Goal: Information Seeking & Learning: Learn about a topic

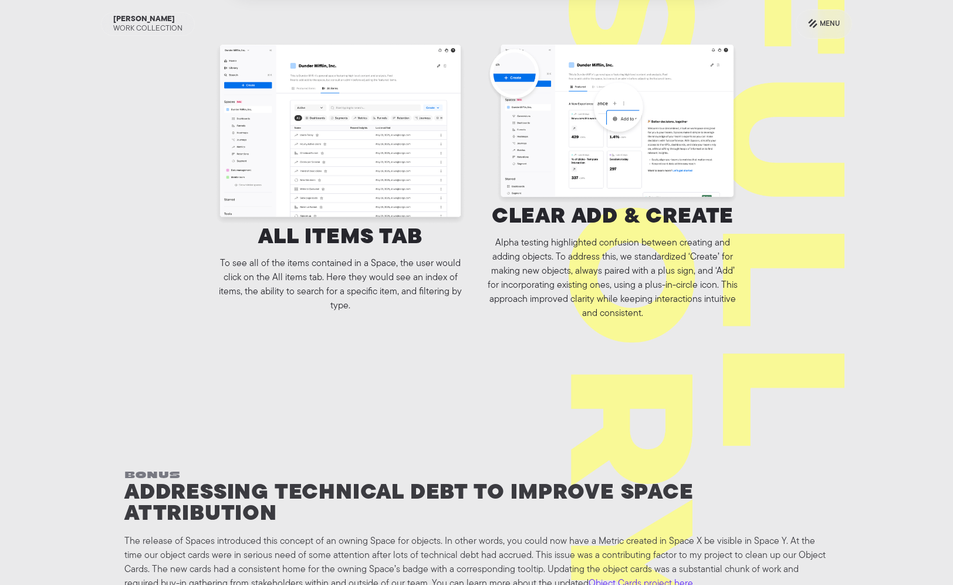
scroll to position [5538, 0]
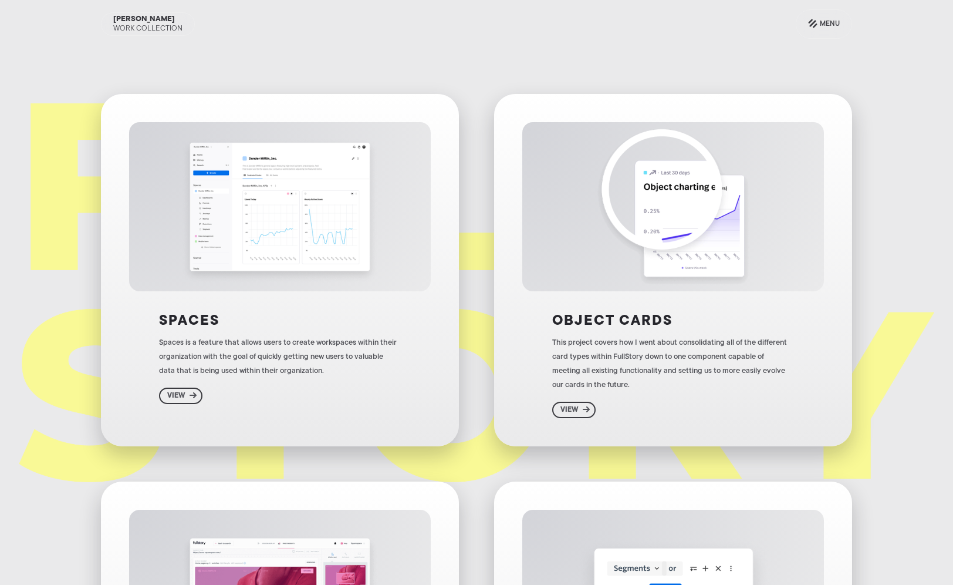
click at [346, 265] on img at bounding box center [279, 206] width 211 height 169
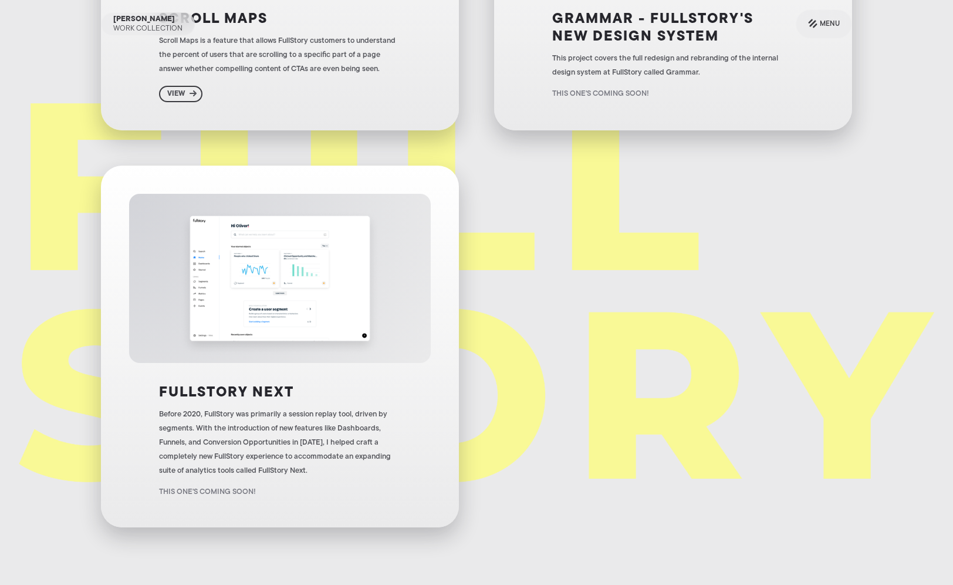
scroll to position [695, 0]
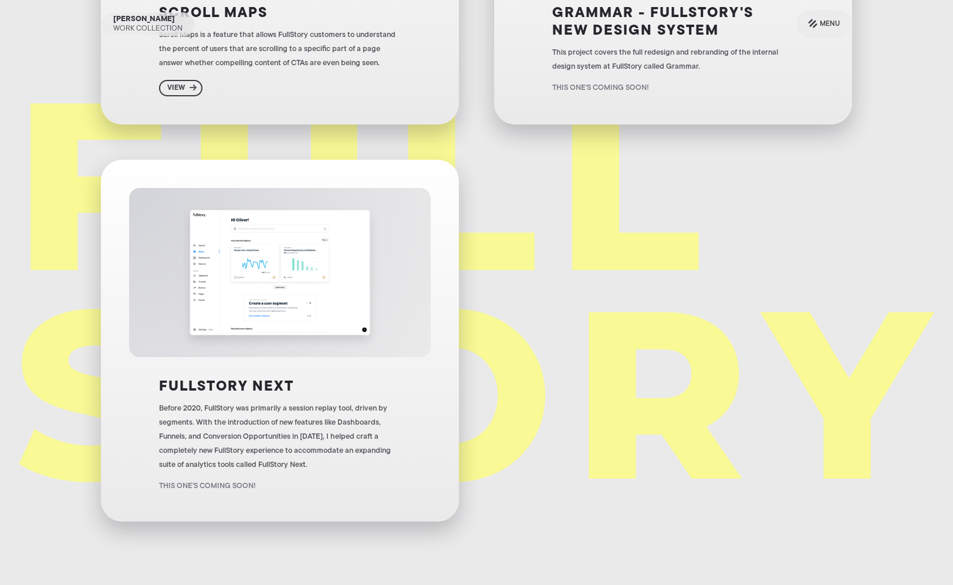
click at [284, 427] on div "Before 2020, FullStory was primarily a session replay tool, driven by segments.…" at bounding box center [279, 436] width 241 height 70
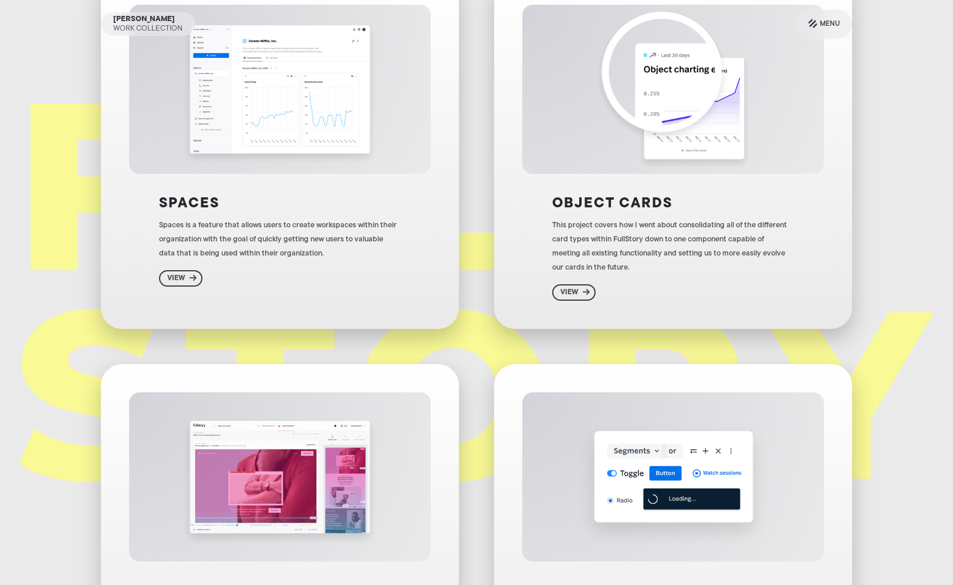
scroll to position [0, 0]
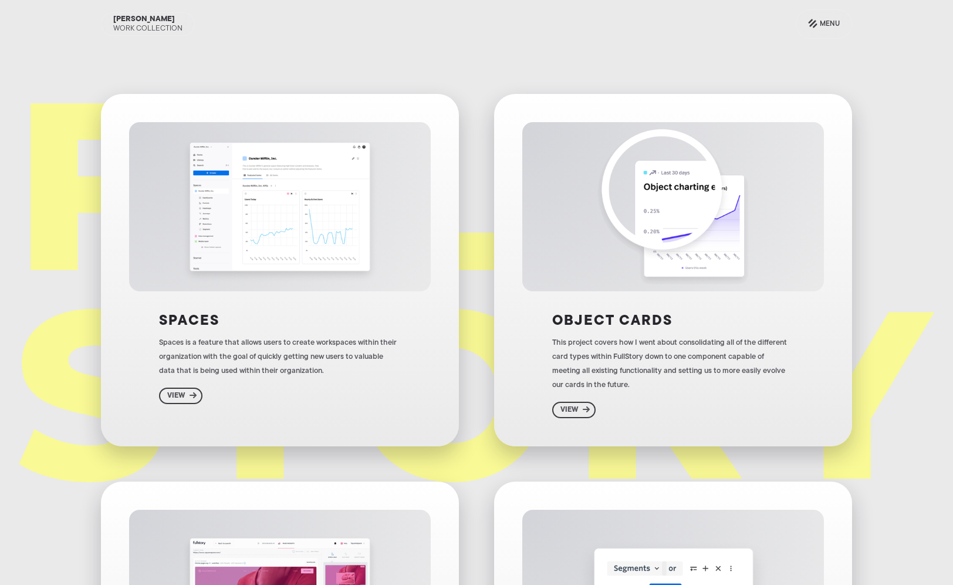
click at [275, 339] on div "Spaces is a feature that allows users to create workspaces within their organiz…" at bounding box center [279, 357] width 241 height 42
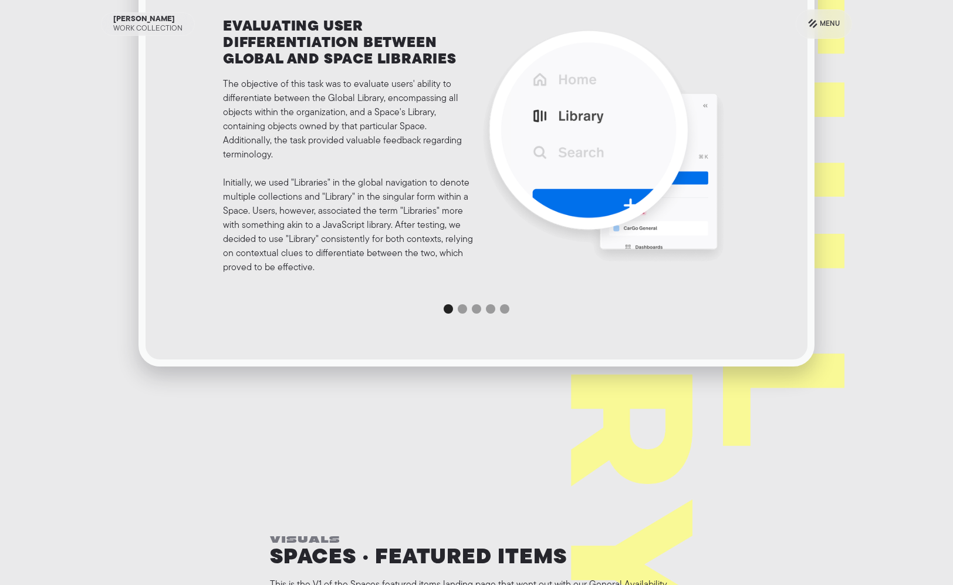
scroll to position [4508, 0]
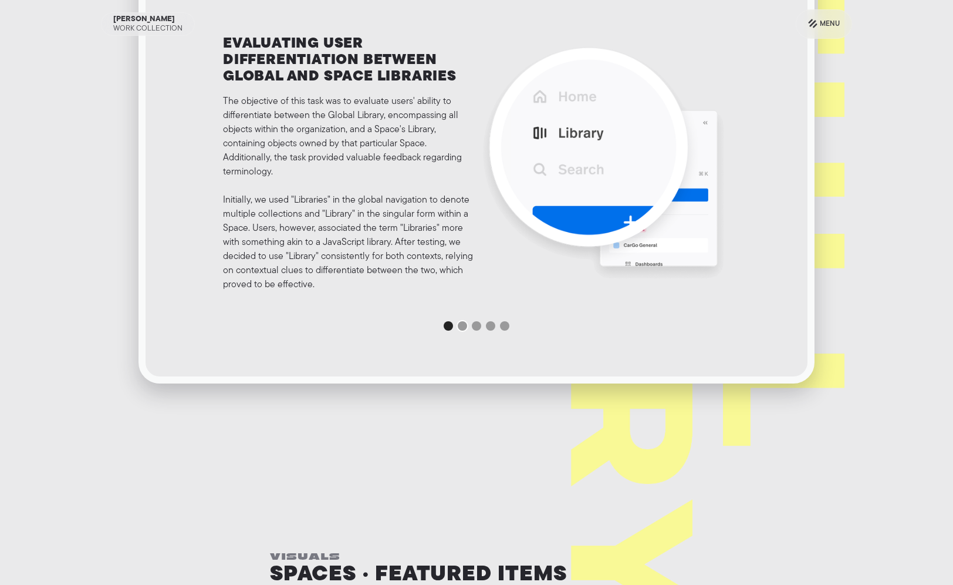
click at [464, 326] on div "Show slide 2 of 5" at bounding box center [462, 325] width 9 height 9
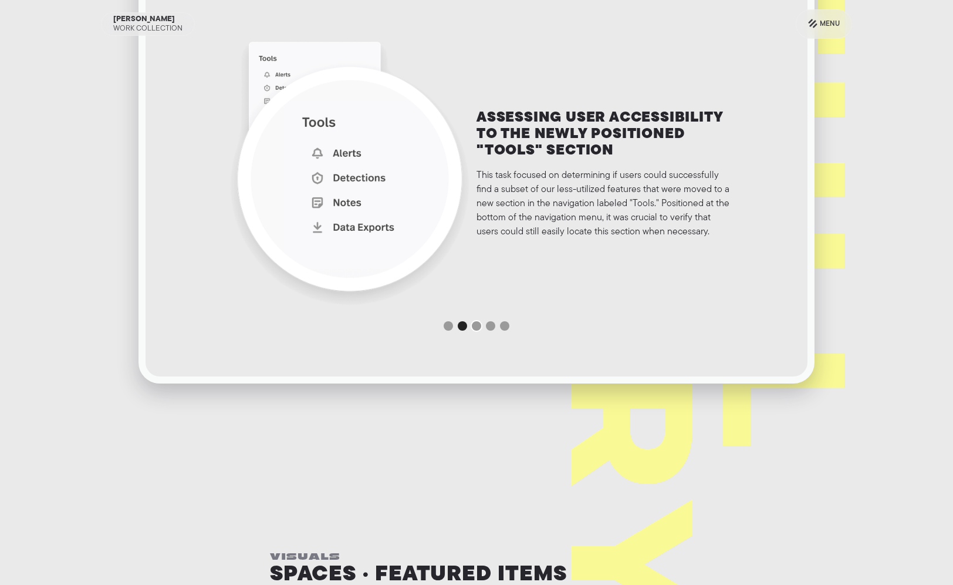
click at [477, 324] on div "Show slide 3 of 5" at bounding box center [476, 325] width 9 height 9
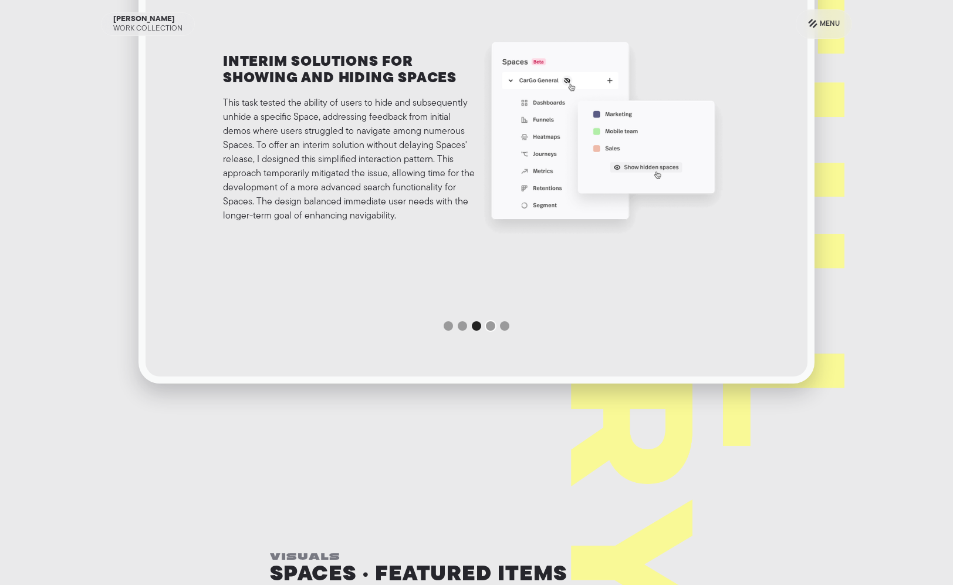
click at [487, 324] on div "Show slide 4 of 5" at bounding box center [490, 325] width 9 height 9
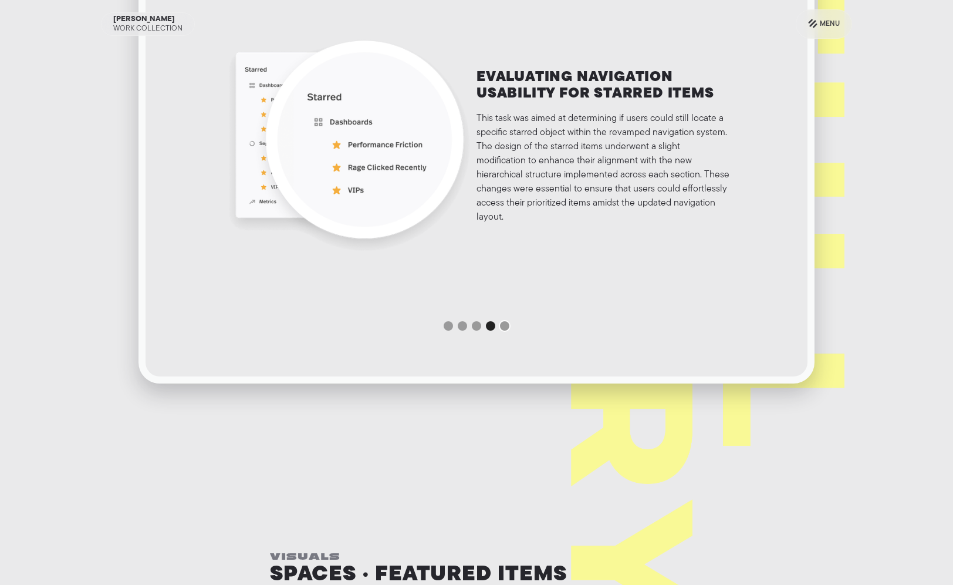
click at [502, 323] on div "Show slide 5 of 5" at bounding box center [504, 325] width 9 height 9
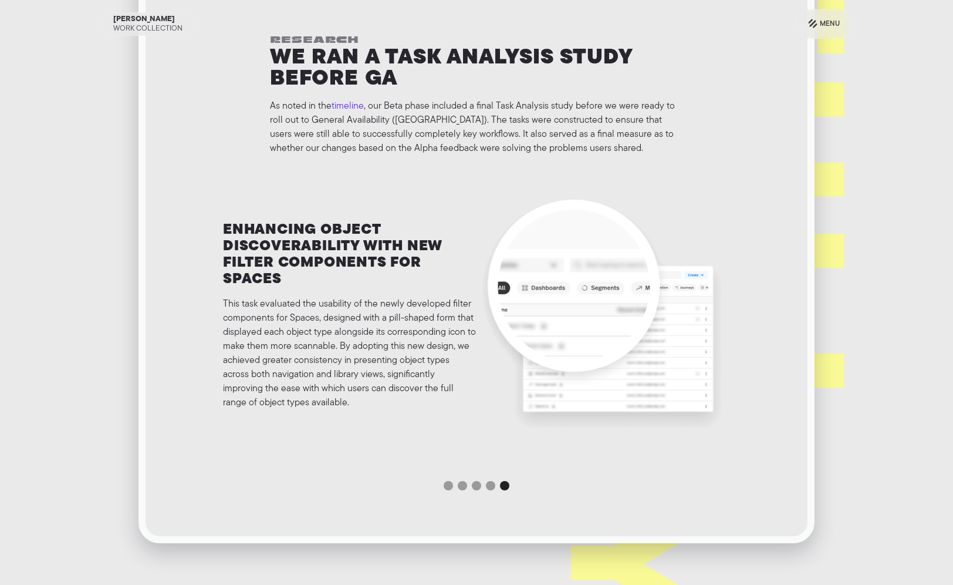
scroll to position [4349, 0]
click at [450, 485] on div "Show slide 1 of 5" at bounding box center [448, 484] width 9 height 9
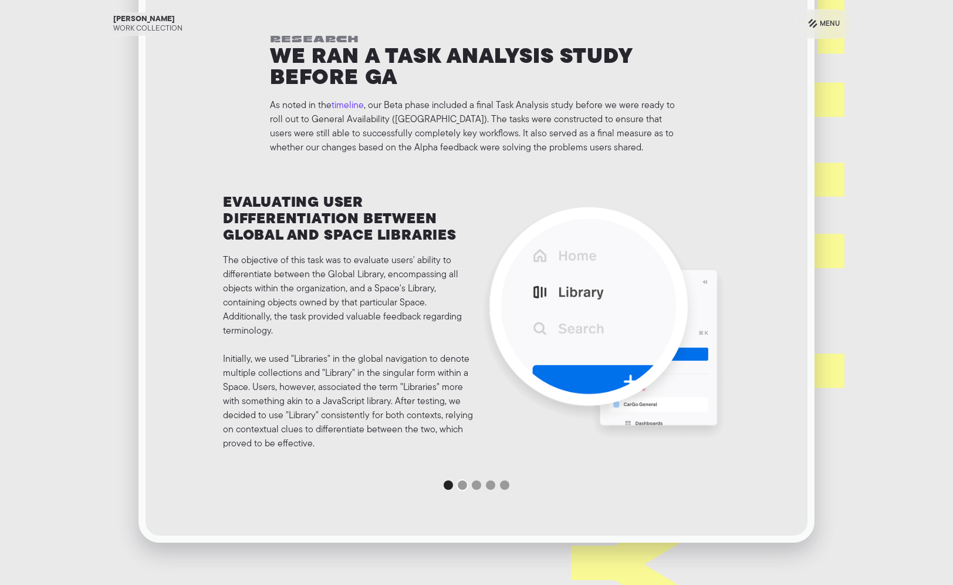
click at [464, 485] on div "Show slide 2 of 5" at bounding box center [462, 484] width 9 height 9
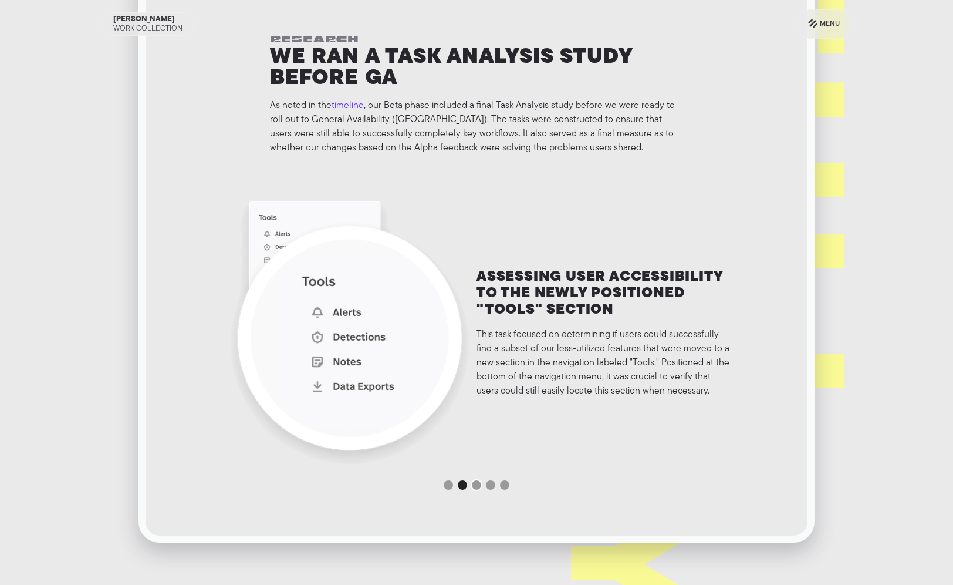
click at [473, 485] on div "Show slide 3 of 5" at bounding box center [476, 484] width 9 height 9
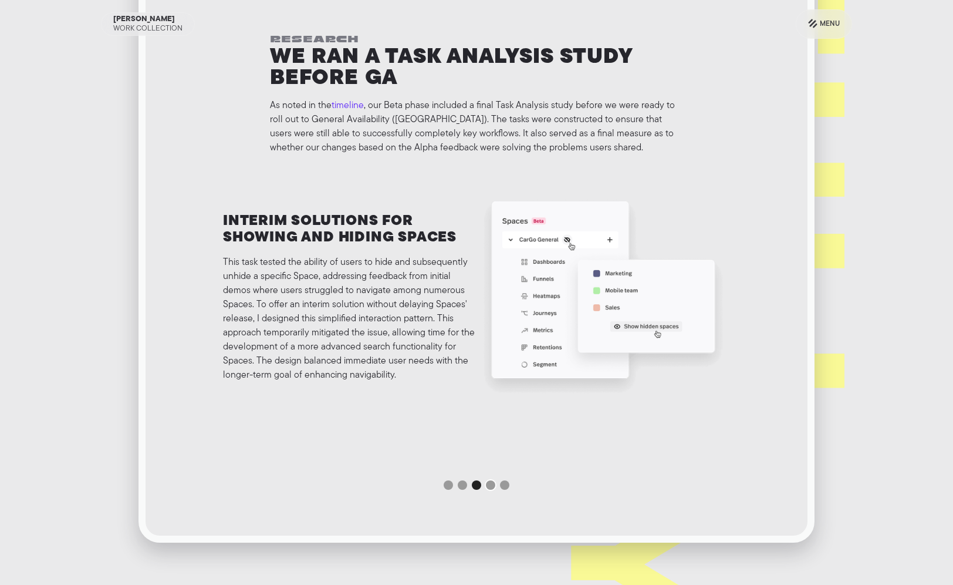
click at [491, 484] on div "Show slide 4 of 5" at bounding box center [490, 484] width 9 height 9
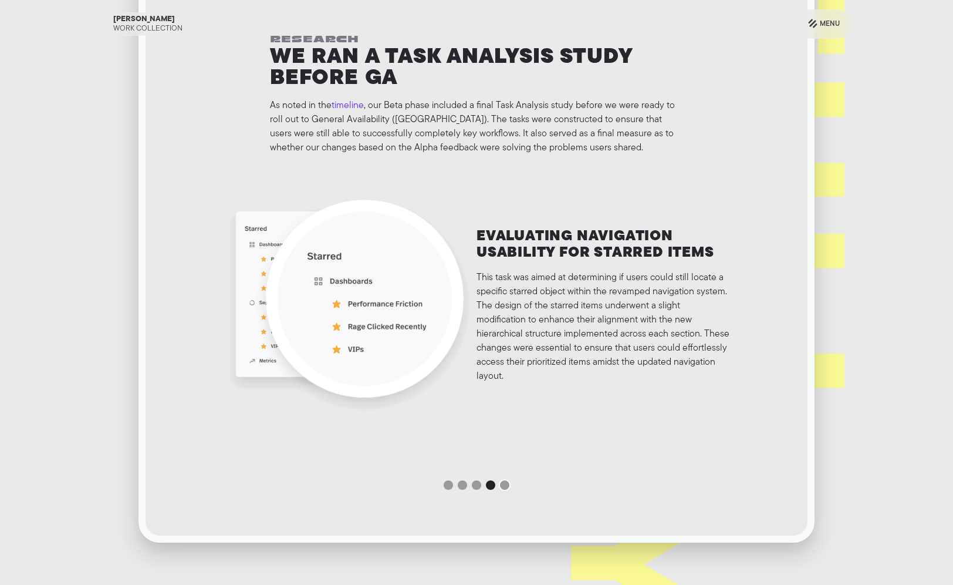
click at [505, 482] on div "Show slide 5 of 5" at bounding box center [504, 484] width 9 height 9
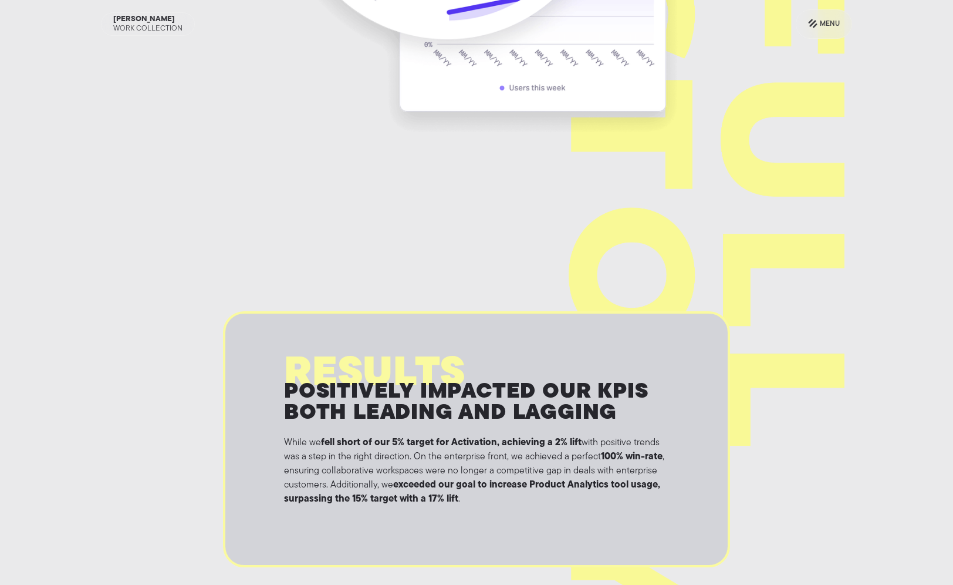
scroll to position [6547, 0]
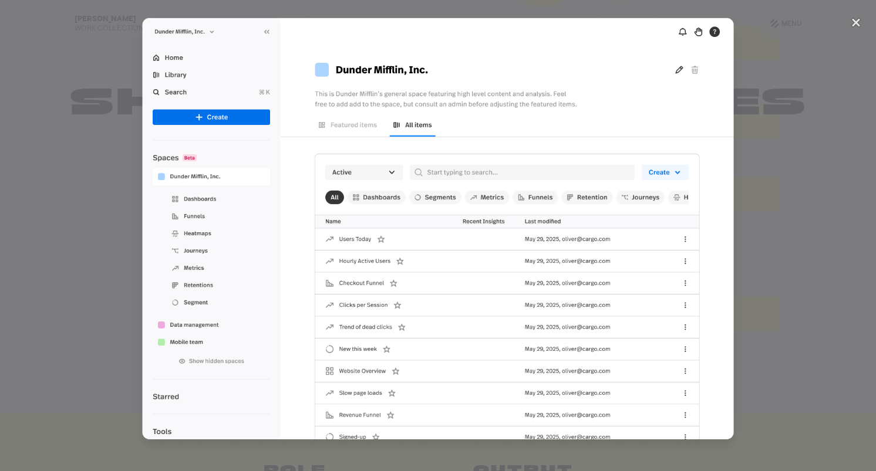
scroll to position [5544, 0]
